Goal: Entertainment & Leisure: Browse casually

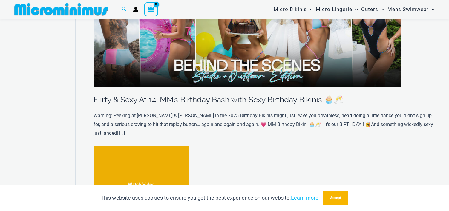
scroll to position [156, 0]
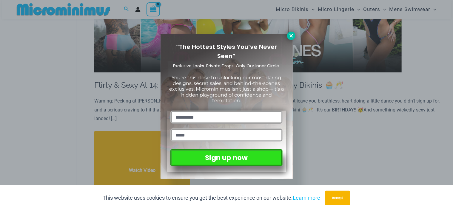
click at [291, 37] on icon at bounding box center [291, 35] width 5 height 5
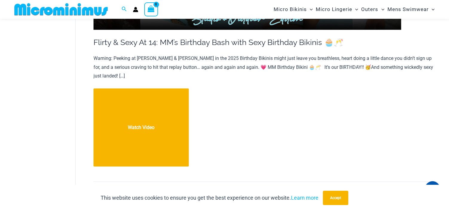
scroll to position [198, 0]
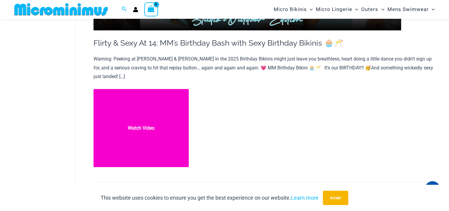
click at [139, 117] on link "Flirty & Sexy At 14: MM’s Birthday Bash with Sexy Birthday Bikinis 🧁🥂 Watch Vid…" at bounding box center [140, 128] width 95 height 78
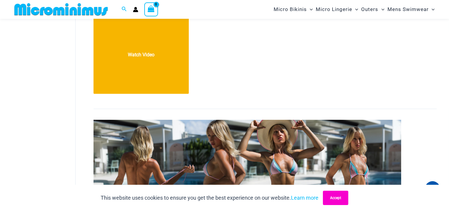
click at [334, 201] on button "Accept" at bounding box center [335, 198] width 25 height 14
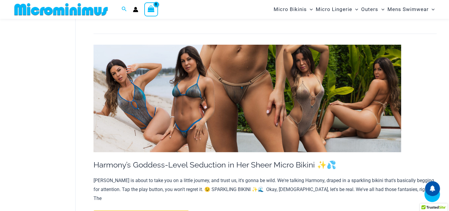
scroll to position [617, 0]
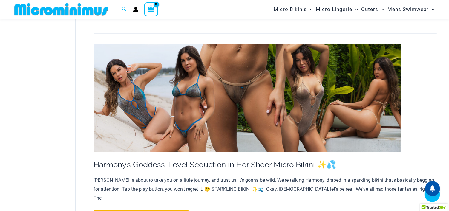
click at [255, 66] on img at bounding box center [247, 98] width 308 height 108
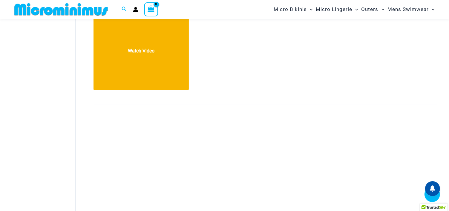
scroll to position [4851, 0]
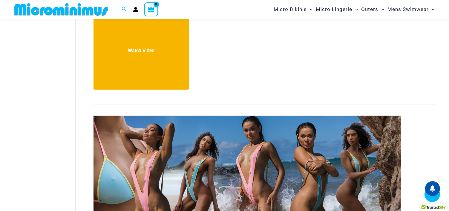
click at [291, 116] on img at bounding box center [247, 170] width 308 height 108
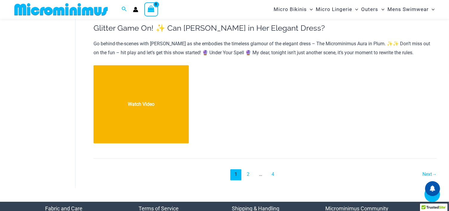
scroll to position [6677, 0]
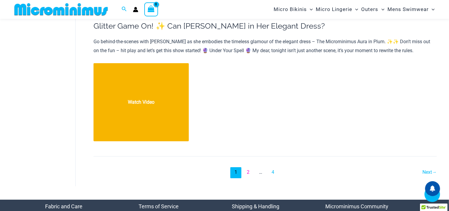
click at [245, 167] on link "2" at bounding box center [247, 172] width 11 height 11
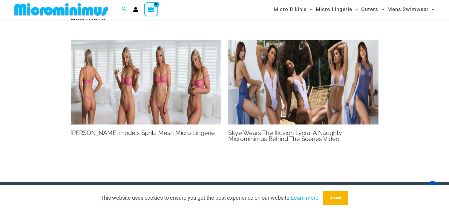
scroll to position [822, 0]
click at [176, 83] on img at bounding box center [146, 82] width 150 height 84
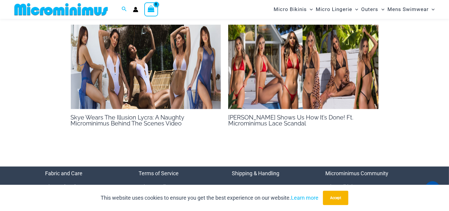
scroll to position [494, 0]
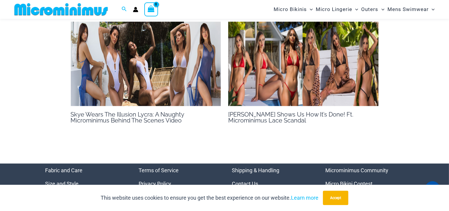
click at [310, 82] on img at bounding box center [303, 64] width 150 height 84
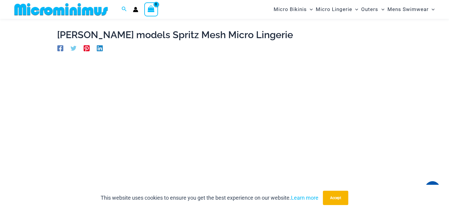
scroll to position [0, 0]
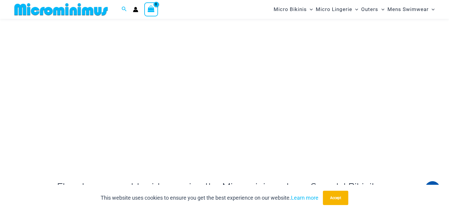
scroll to position [93, 0]
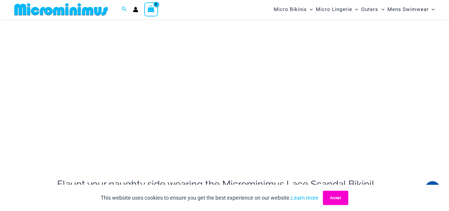
click at [338, 196] on button "Accept" at bounding box center [335, 198] width 25 height 14
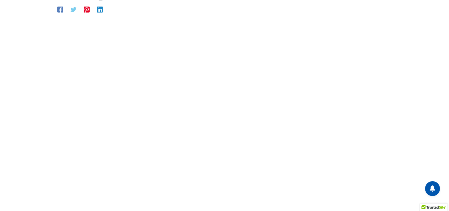
scroll to position [0, 0]
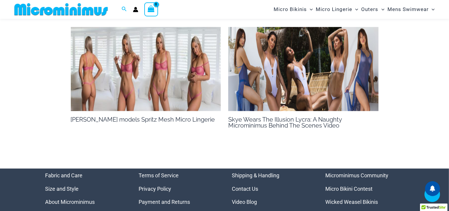
scroll to position [925, 0]
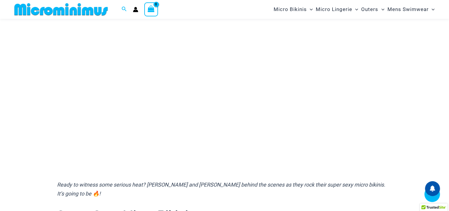
scroll to position [91, 0]
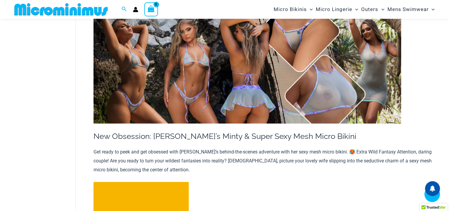
scroll to position [918, 0]
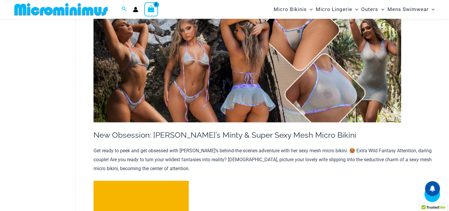
click at [249, 74] on img at bounding box center [247, 69] width 308 height 108
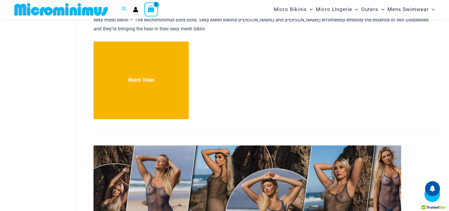
scroll to position [1880, 0]
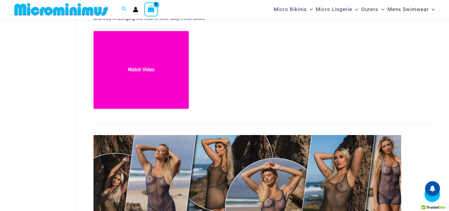
click at [153, 73] on link "Tamika & Tayla’s Divinely Sexy Mesh Bikini Watch Video" at bounding box center [140, 70] width 95 height 78
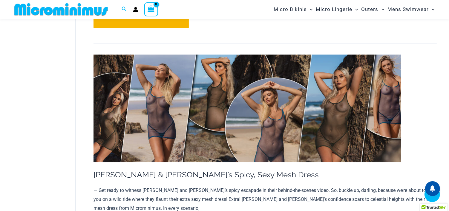
scroll to position [1962, 0]
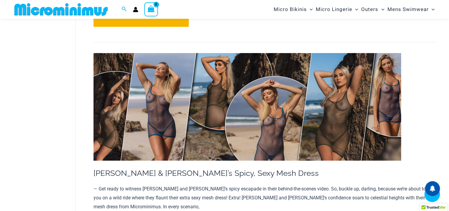
click at [222, 107] on img at bounding box center [247, 107] width 308 height 108
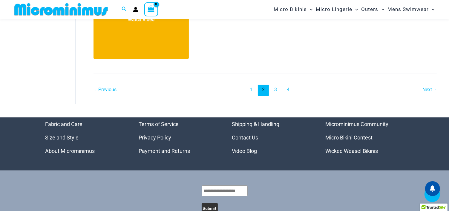
scroll to position [6805, 0]
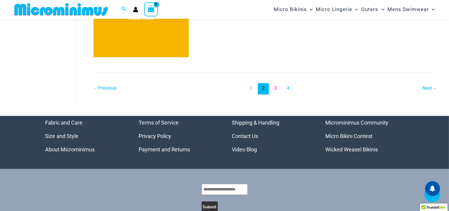
click at [276, 83] on link "3" at bounding box center [275, 88] width 11 height 11
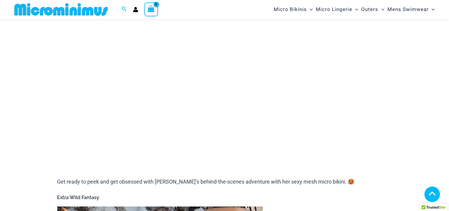
scroll to position [94, 0]
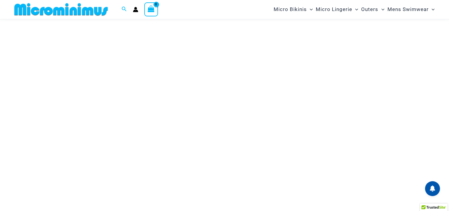
scroll to position [69, 0]
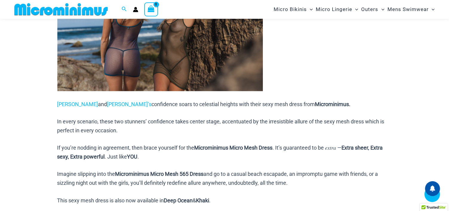
scroll to position [359, 0]
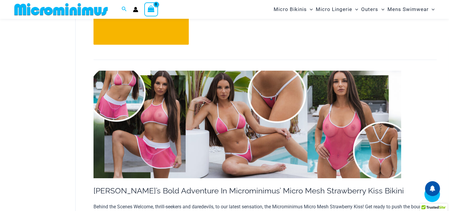
scroll to position [1942, 0]
